Goal: Check status: Check status

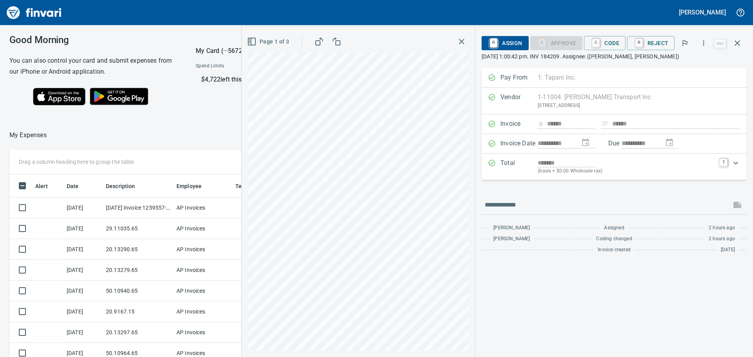
scroll to position [259, 520]
click at [463, 36] on button "button" at bounding box center [461, 42] width 14 height 14
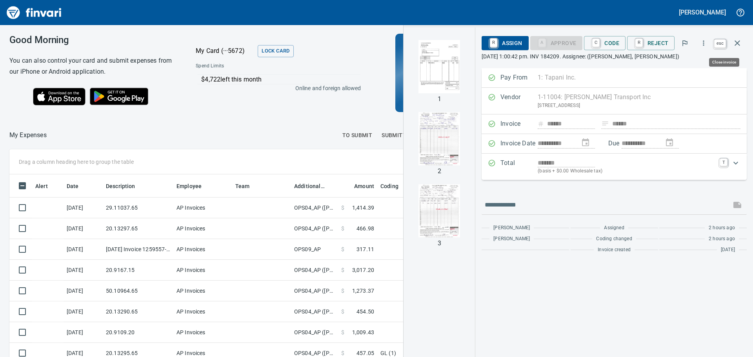
scroll to position [259, 520]
click at [743, 42] on button "button" at bounding box center [737, 43] width 19 height 19
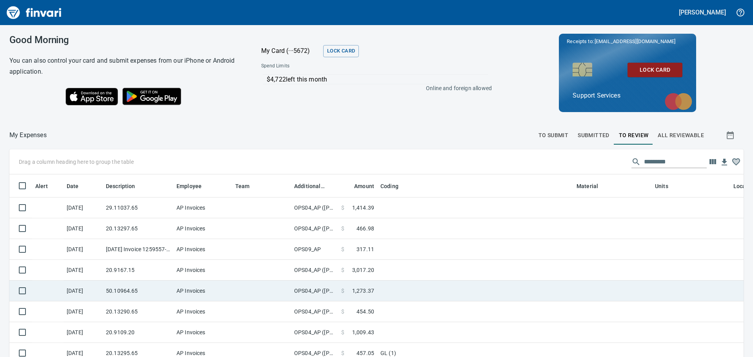
scroll to position [259, 715]
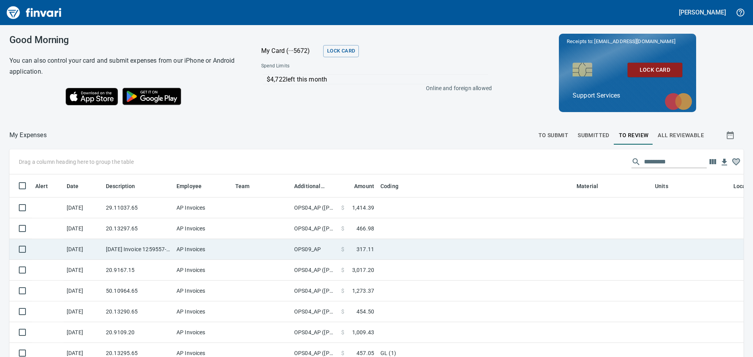
click at [314, 255] on td "OPS09_AP" at bounding box center [314, 249] width 47 height 21
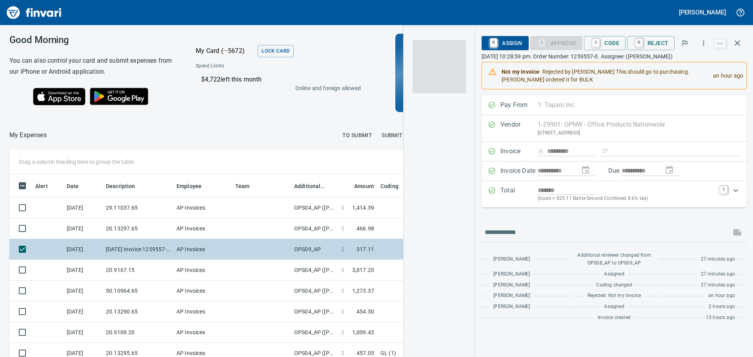
scroll to position [259, 520]
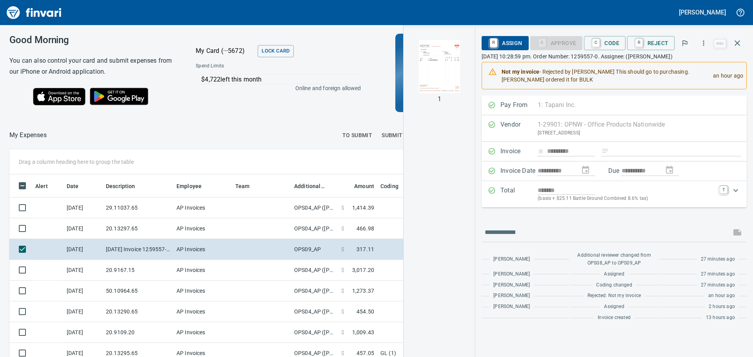
click at [451, 69] on img "button" at bounding box center [438, 66] width 53 height 53
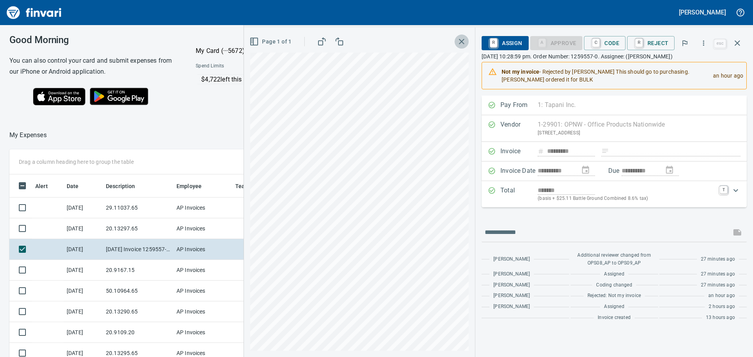
click at [462, 38] on icon "button" at bounding box center [461, 41] width 9 height 9
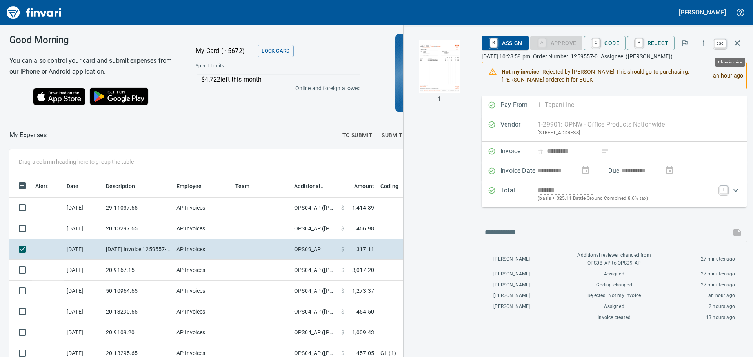
click at [739, 44] on icon "button" at bounding box center [736, 42] width 9 height 9
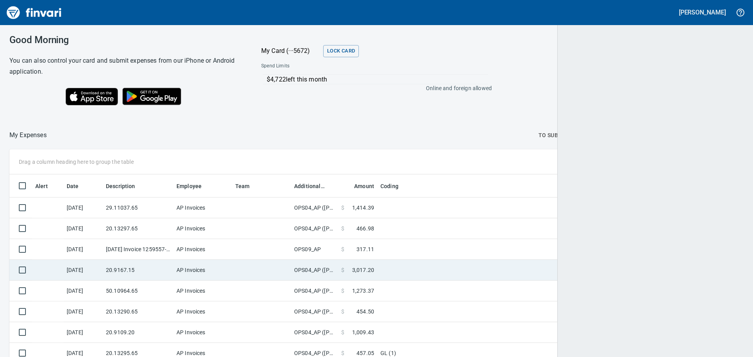
scroll to position [1, 1]
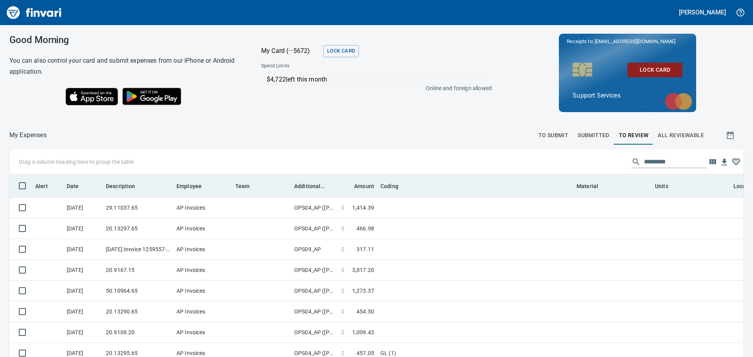
click at [310, 193] on th "Additional Reviewer" at bounding box center [314, 185] width 47 height 23
click at [309, 187] on span "Additional Reviewer" at bounding box center [309, 186] width 31 height 9
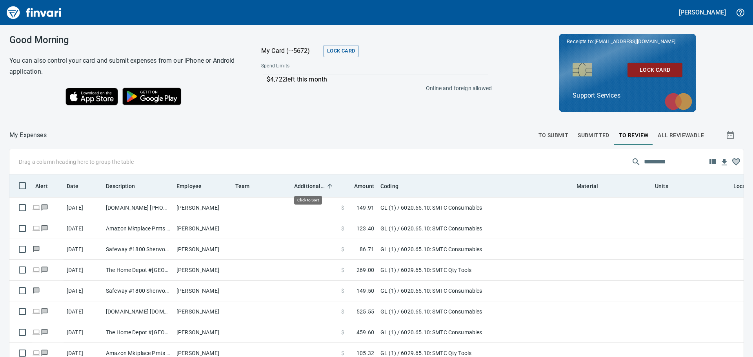
click at [309, 187] on span "Additional Reviewer" at bounding box center [309, 186] width 31 height 9
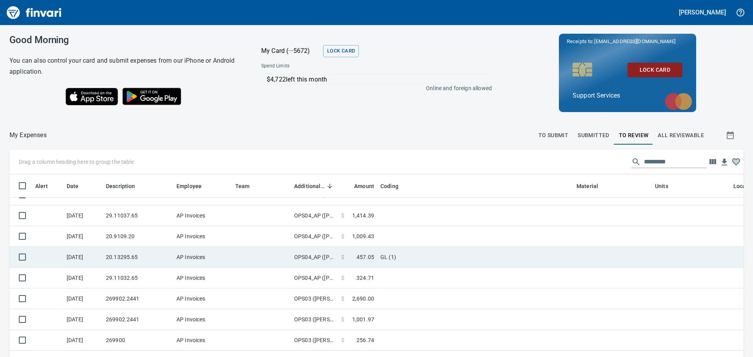
scroll to position [193, 0]
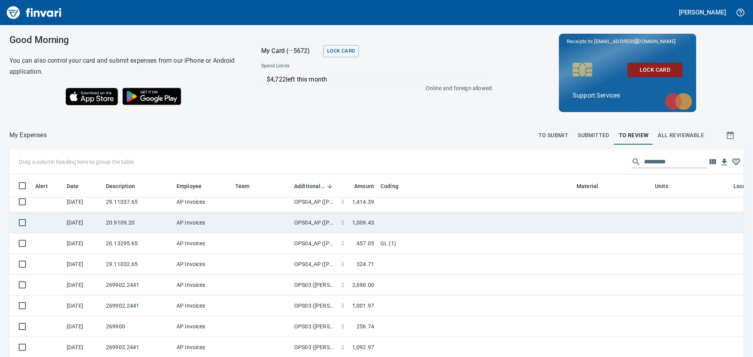
click at [219, 216] on td "AP Invoices" at bounding box center [202, 223] width 59 height 21
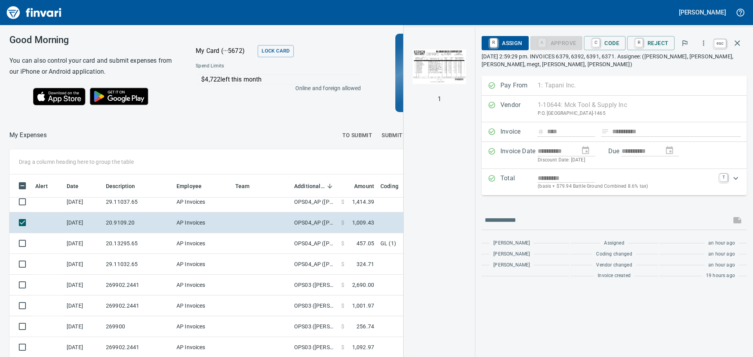
scroll to position [259, 520]
click at [736, 45] on icon "button" at bounding box center [736, 42] width 9 height 9
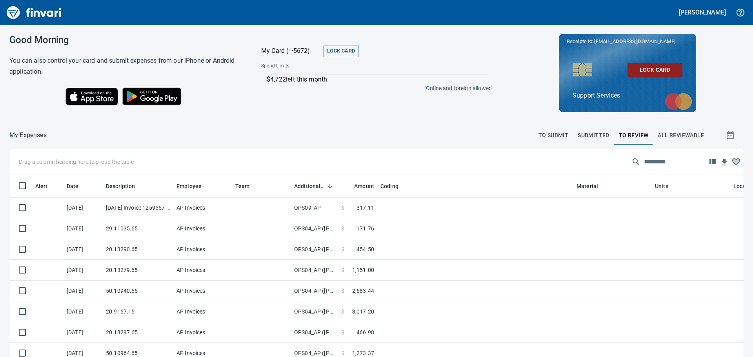
click at [552, 136] on span "To Submit" at bounding box center [553, 136] width 30 height 10
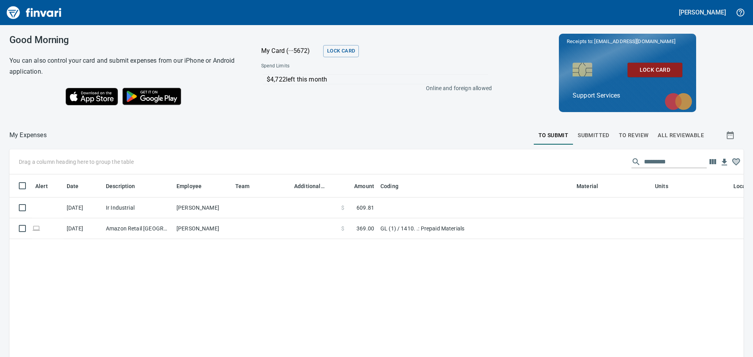
scroll to position [259, 722]
